Goal: Register for event/course

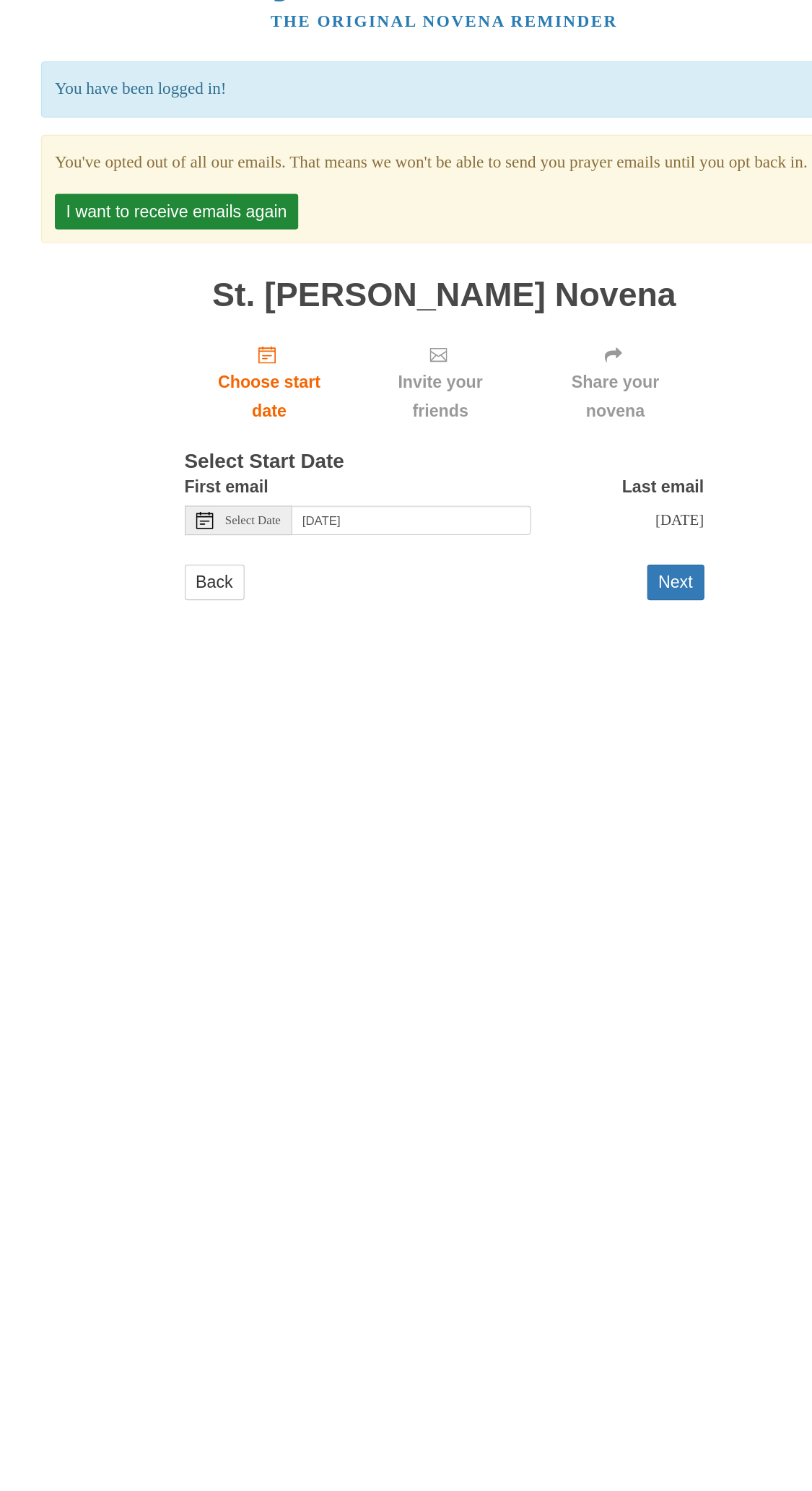
click at [224, 253] on button "I want to receive emails again" at bounding box center [182, 238] width 203 height 29
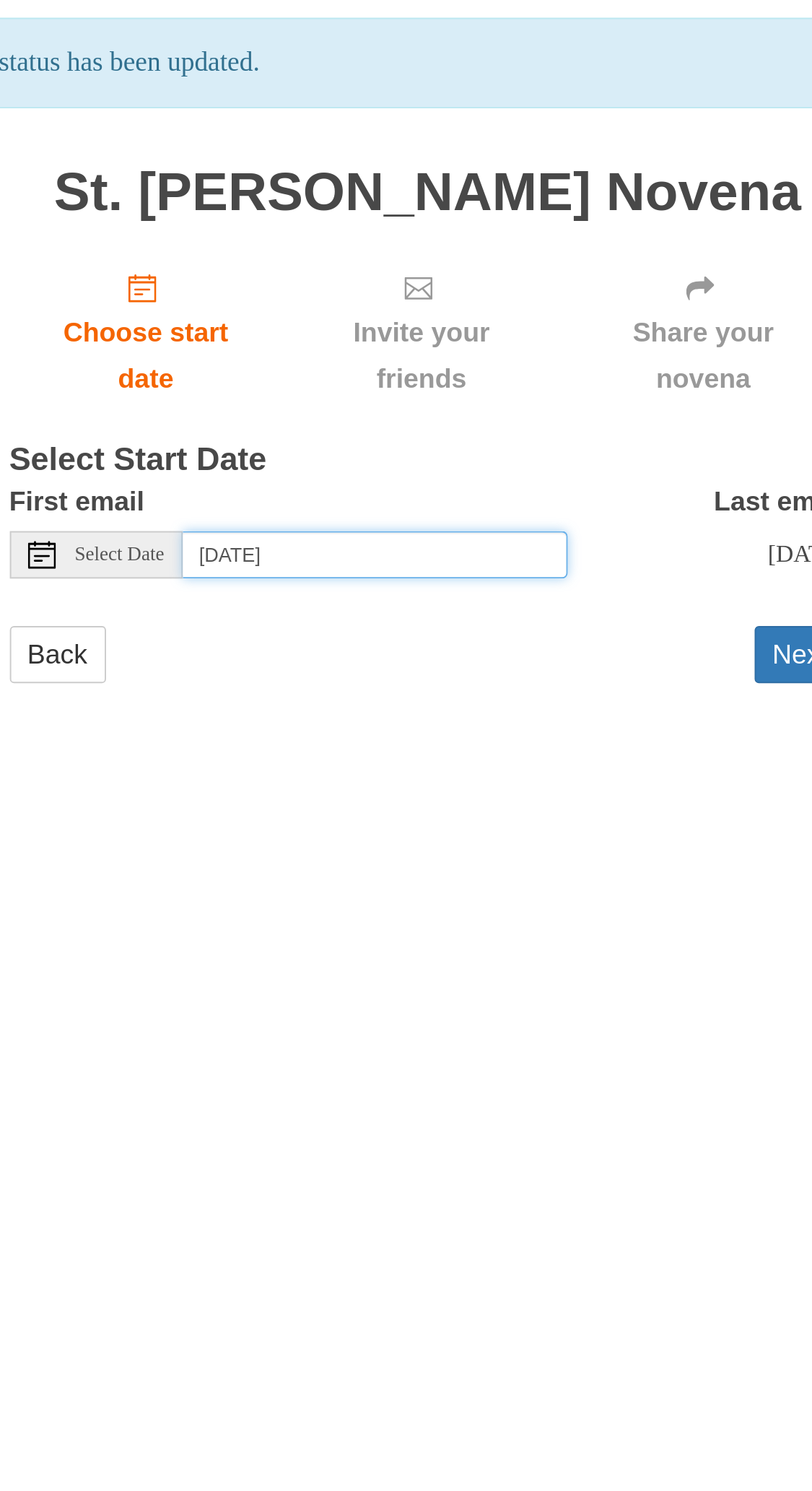
click at [418, 379] on input "[DATE]" at bounding box center [379, 391] width 199 height 25
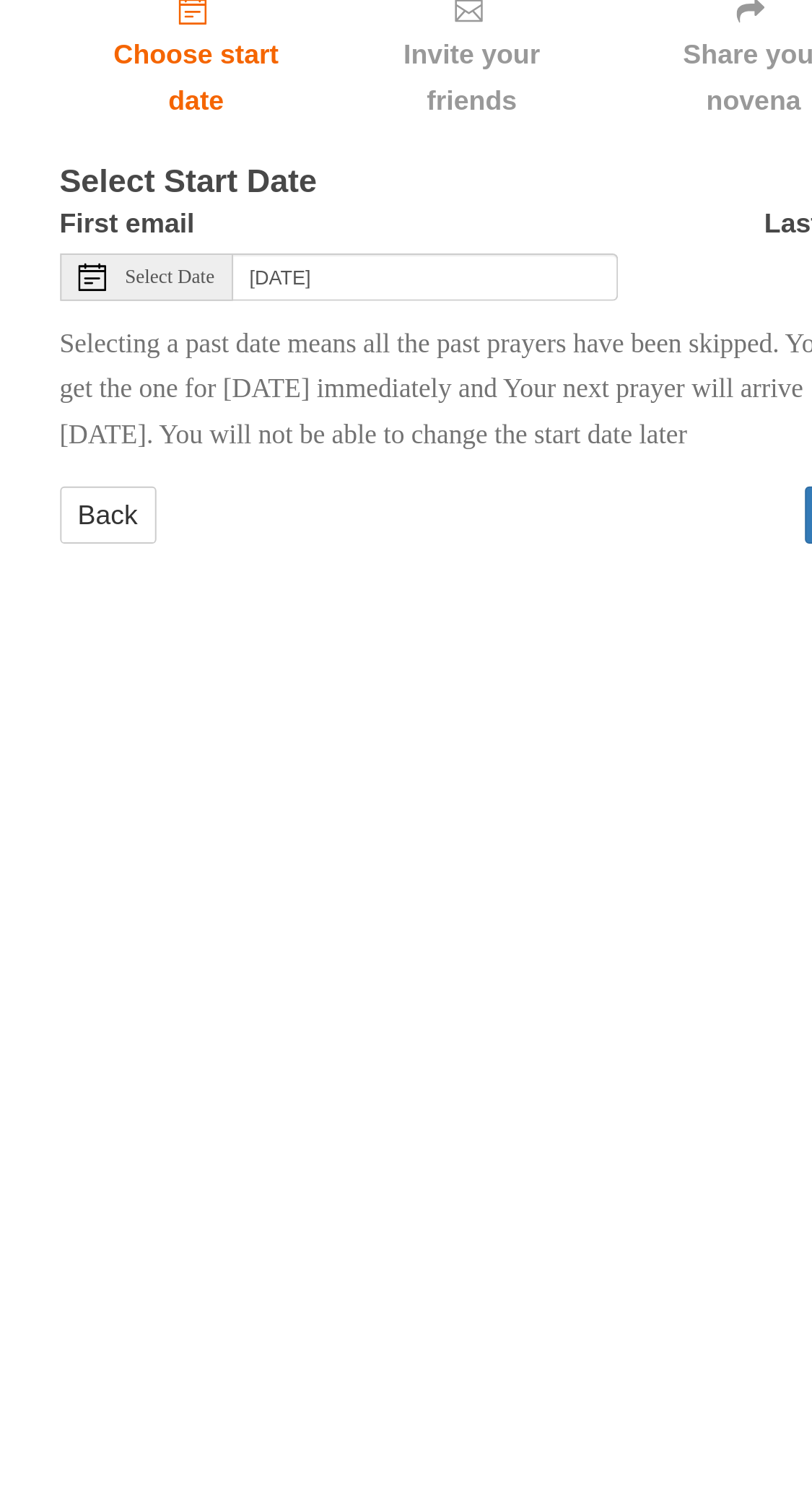
click at [408, 466] on p "Selecting a past date means all the past prayers have been skipped. You will ge…" at bounding box center [406, 450] width 433 height 72
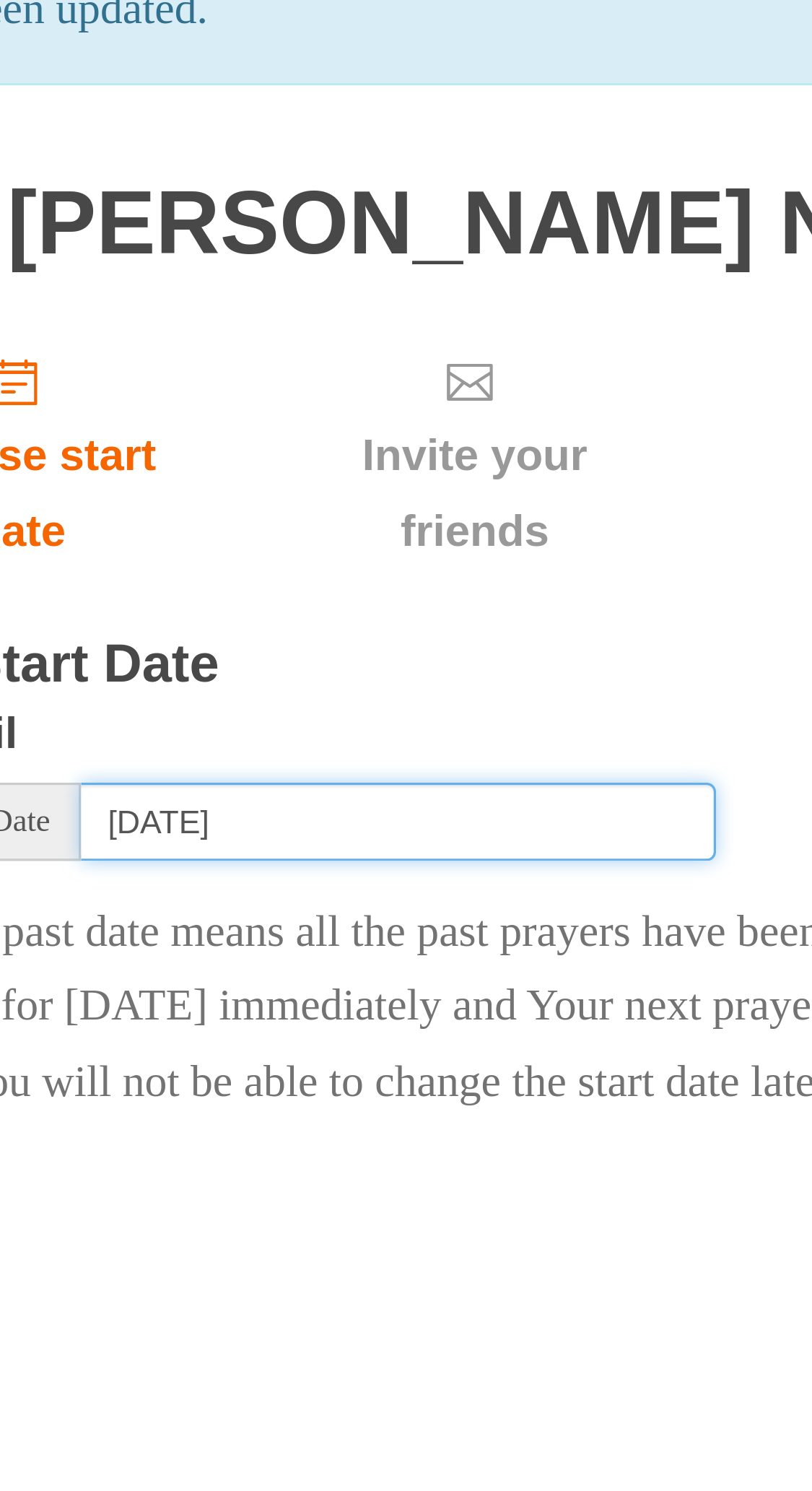
click at [406, 379] on input "[DATE]" at bounding box center [379, 391] width 199 height 25
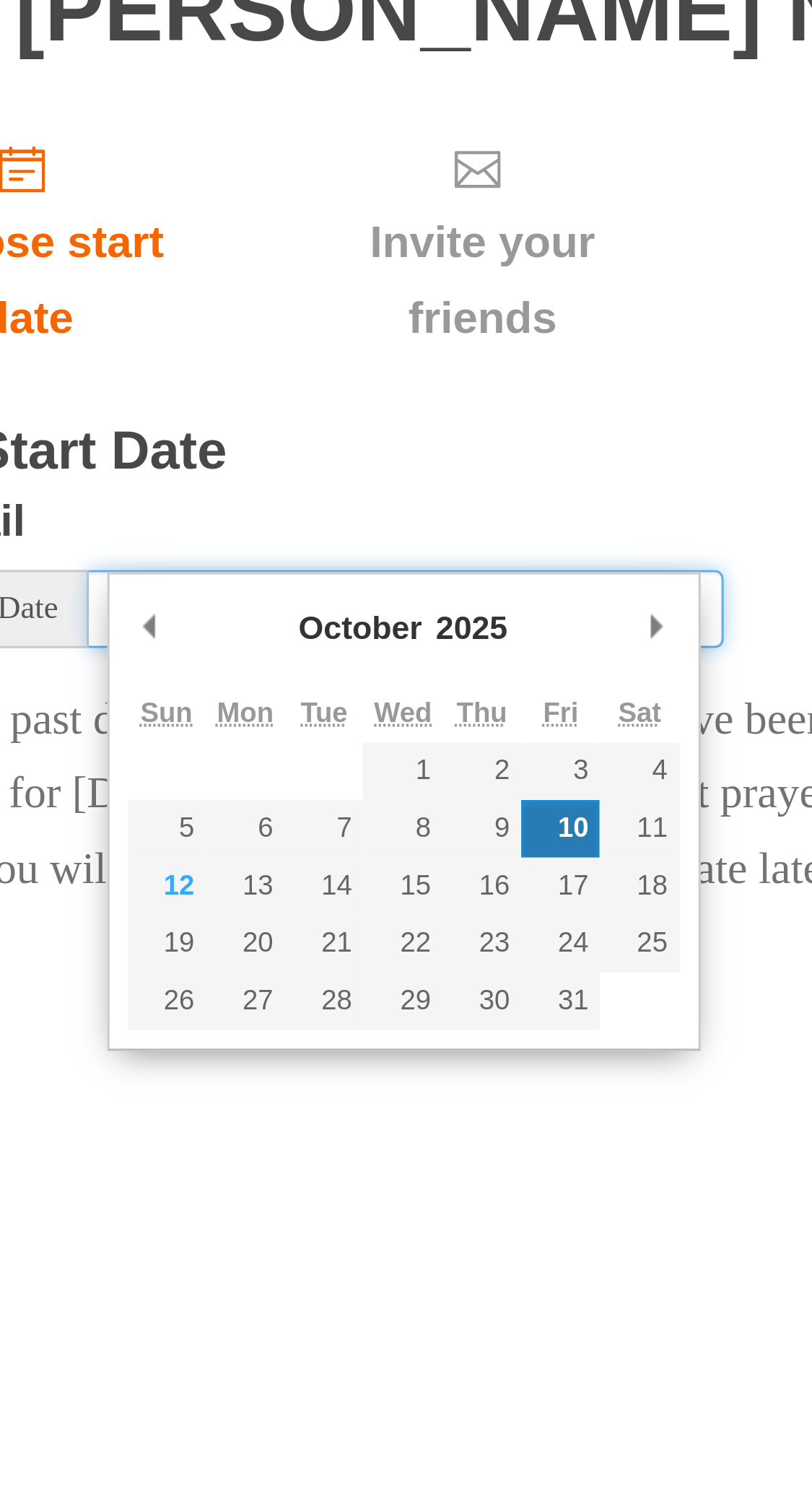
type input "[DATE],"
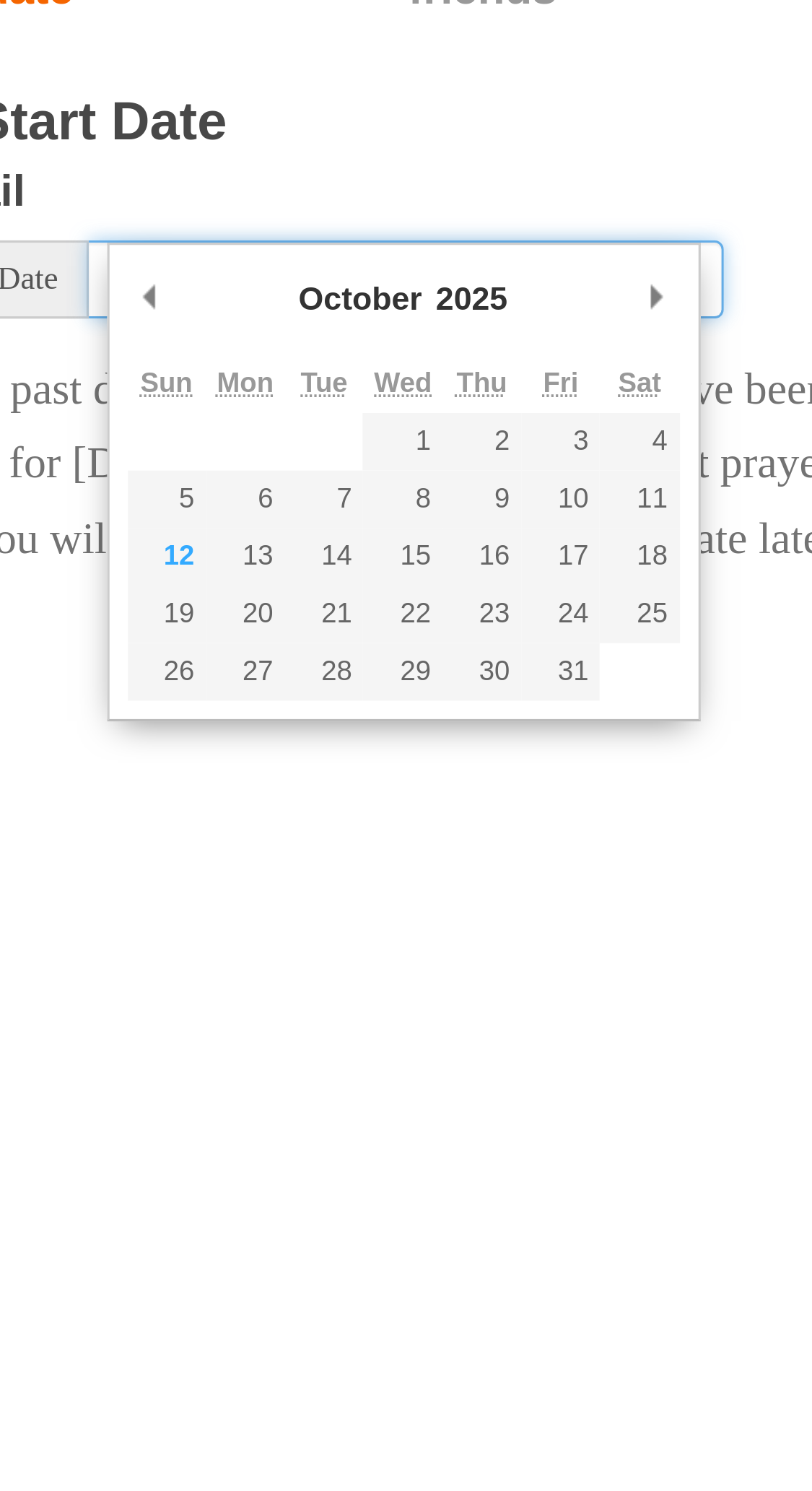
type input "[DATE]"
type input "025"
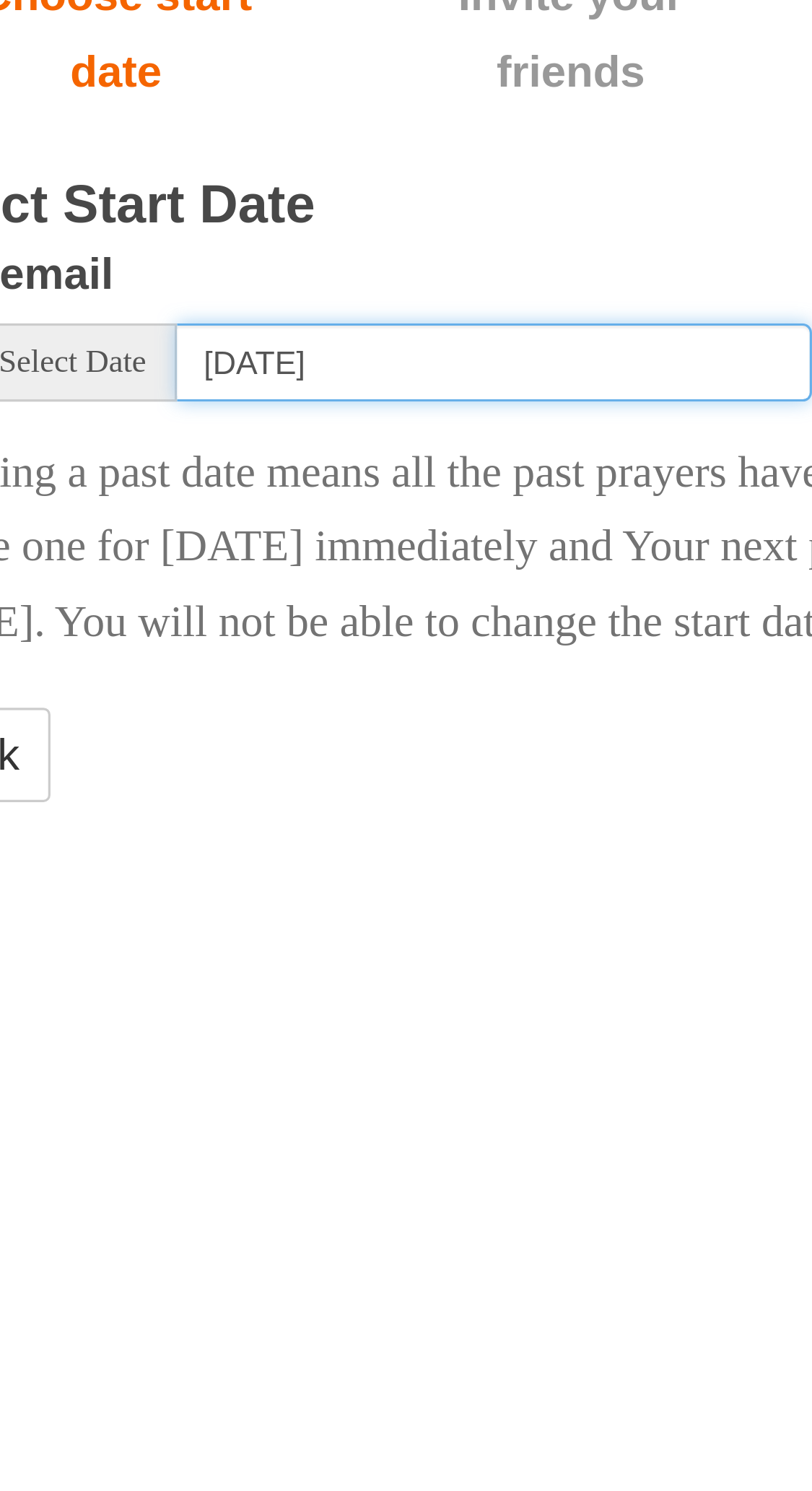
click at [409, 379] on input "[DATE]" at bounding box center [379, 391] width 199 height 25
click at [435, 379] on input "[DATE]" at bounding box center [379, 391] width 199 height 25
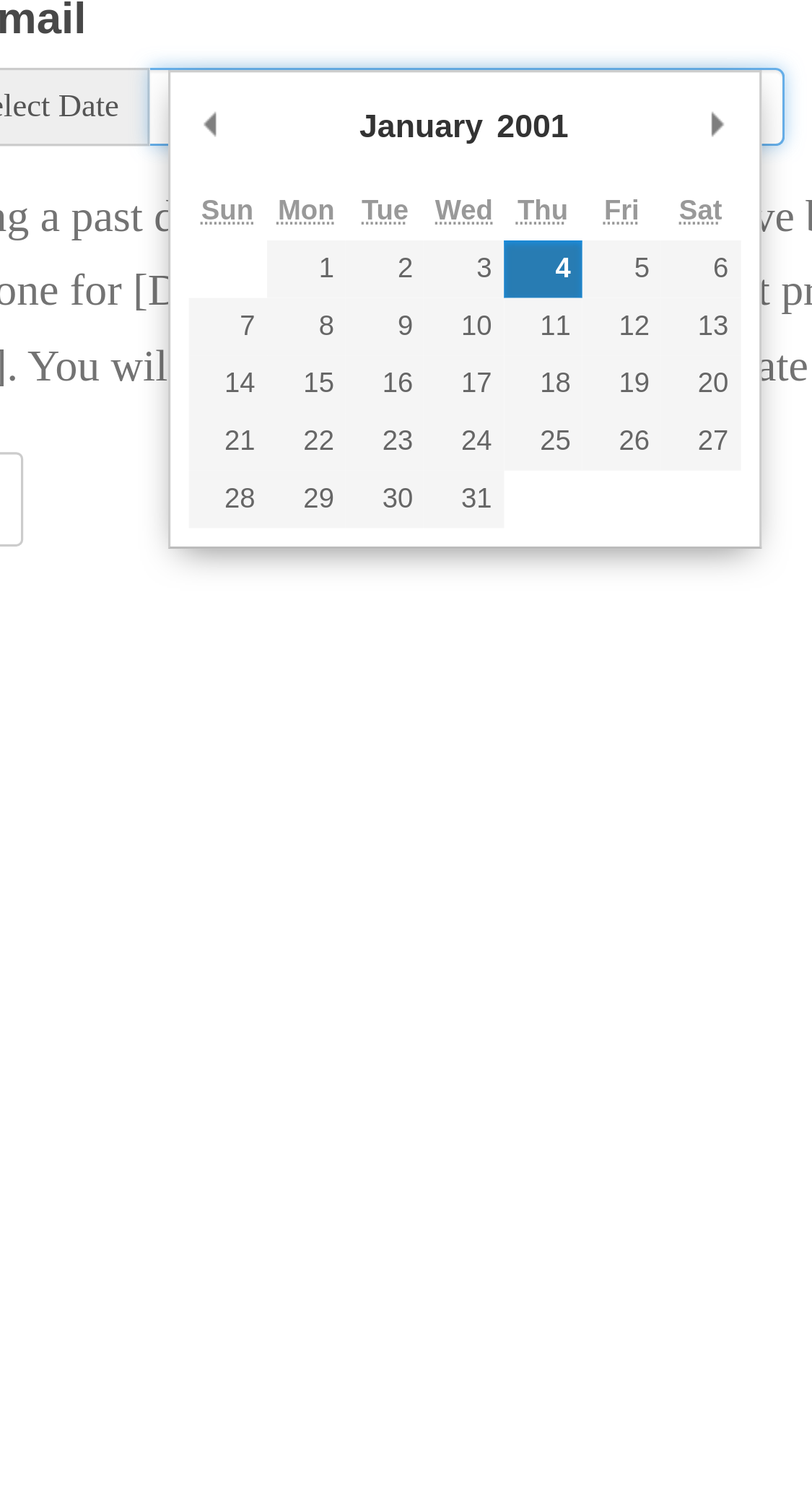
type input "[DATE]"
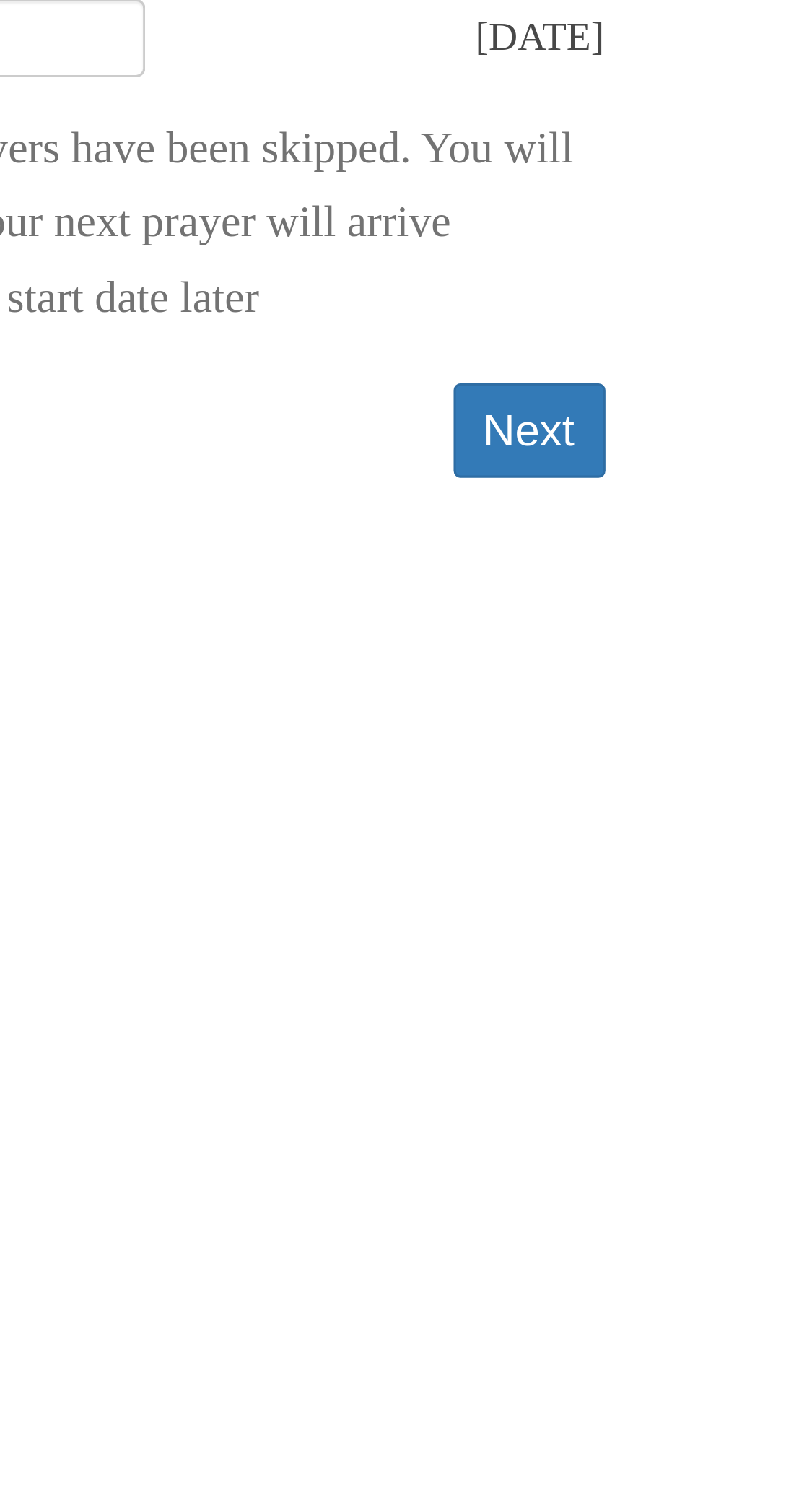
click at [600, 521] on button "Next" at bounding box center [599, 513] width 47 height 29
click at [599, 557] on div "Pray More Novenas The original novena reminder Your subscription status has bee…" at bounding box center [406, 286] width 700 height 571
